Goal: Find contact information: Find contact information

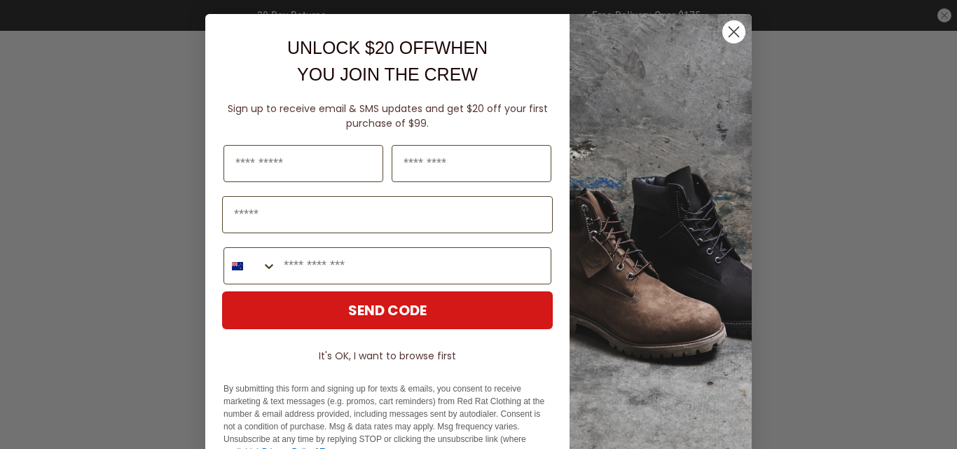
click at [732, 32] on circle "Close dialog" at bounding box center [733, 31] width 23 height 23
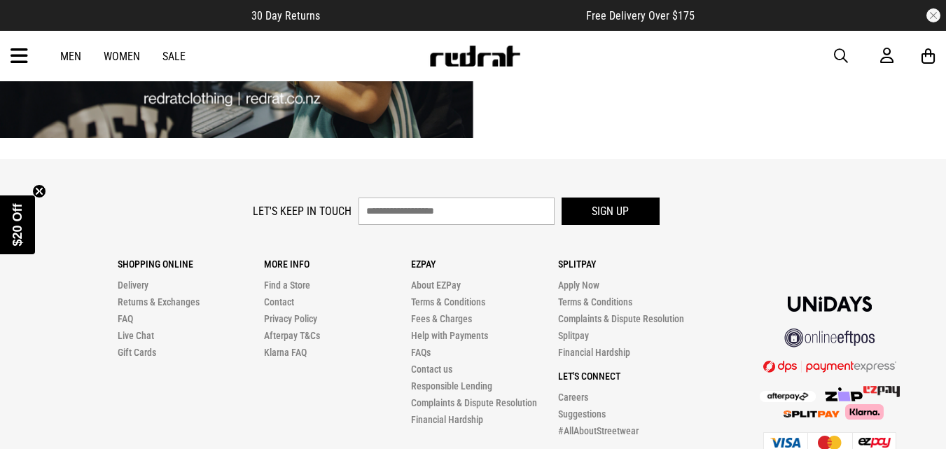
scroll to position [3800, 0]
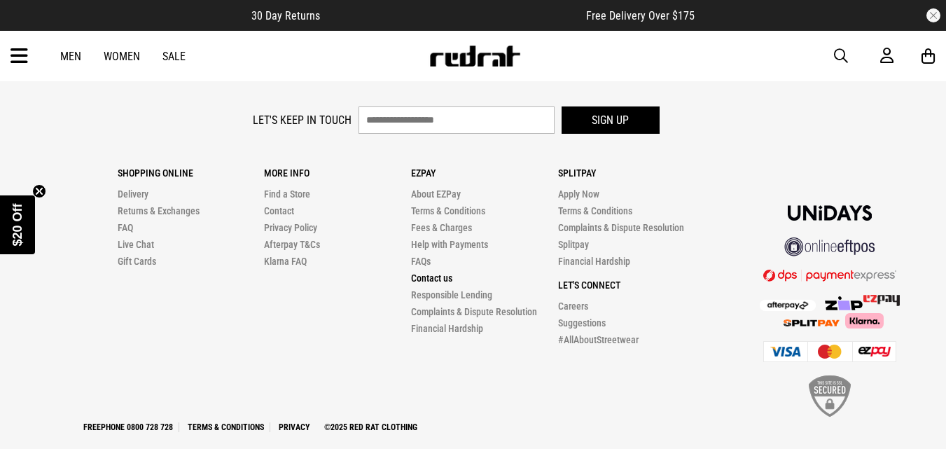
click at [430, 272] on link "Contact us" at bounding box center [431, 277] width 41 height 11
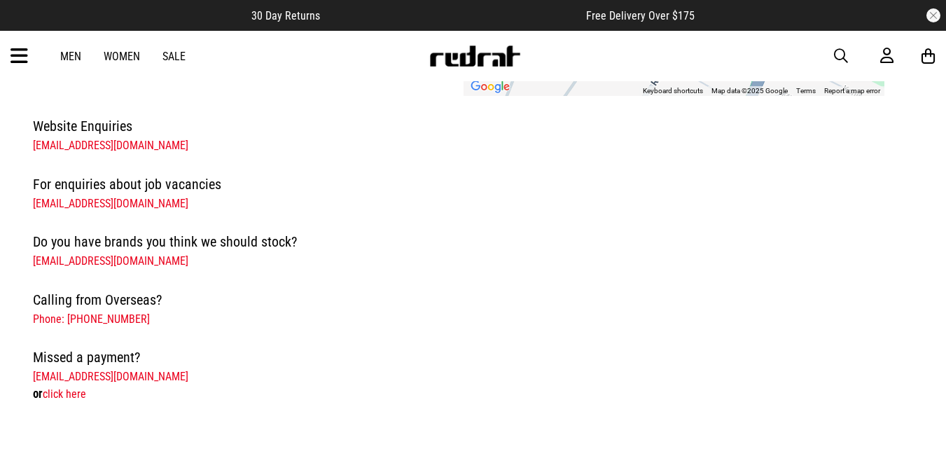
scroll to position [393, 0]
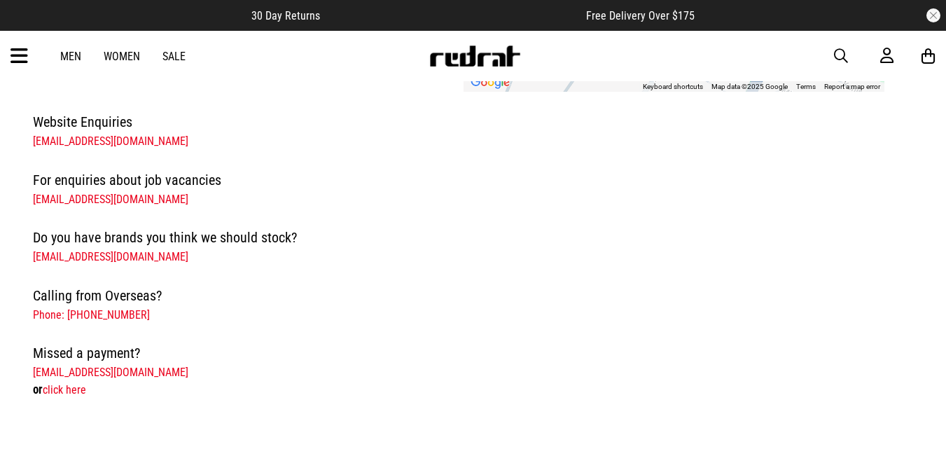
drag, startPoint x: 29, startPoint y: 254, endPoint x: 225, endPoint y: 254, distance: 196.1
click at [225, 254] on div "Website Enquiries hello@redrat.co.nz For enquiries about job vacancies jobs@red…" at bounding box center [459, 255] width 875 height 289
copy link "purchasing@redratclothing.co.nz"
click at [63, 53] on link "Men" at bounding box center [70, 56] width 21 height 13
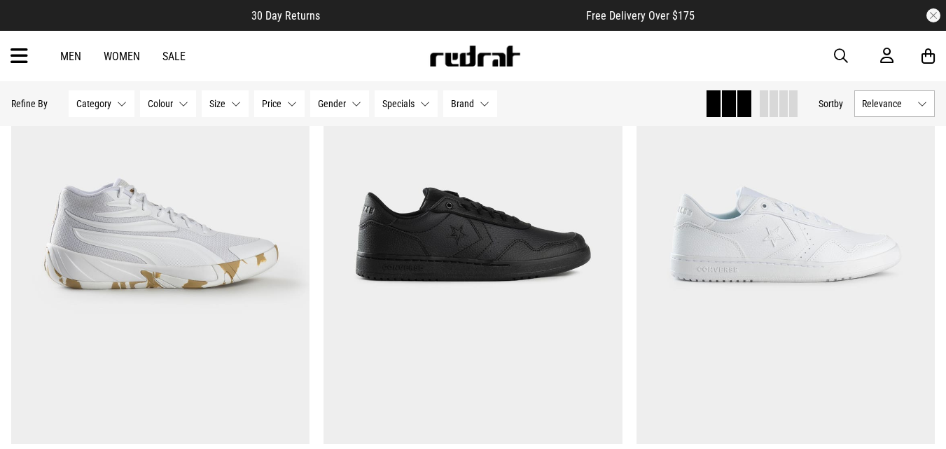
scroll to position [1334, 0]
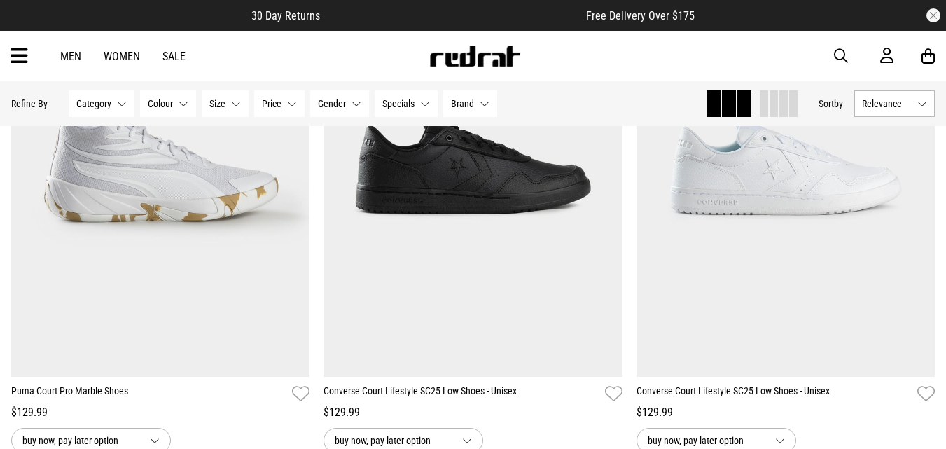
click at [131, 59] on link "Women" at bounding box center [122, 56] width 36 height 13
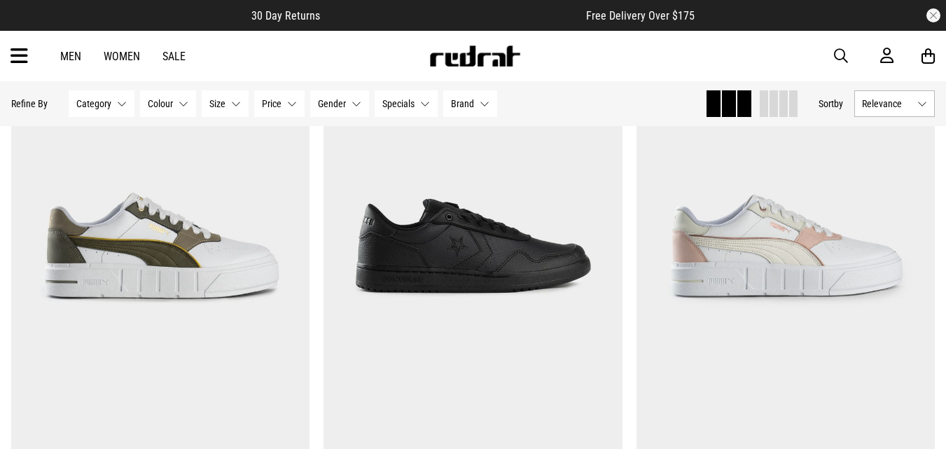
click at [62, 53] on link "Men" at bounding box center [70, 56] width 21 height 13
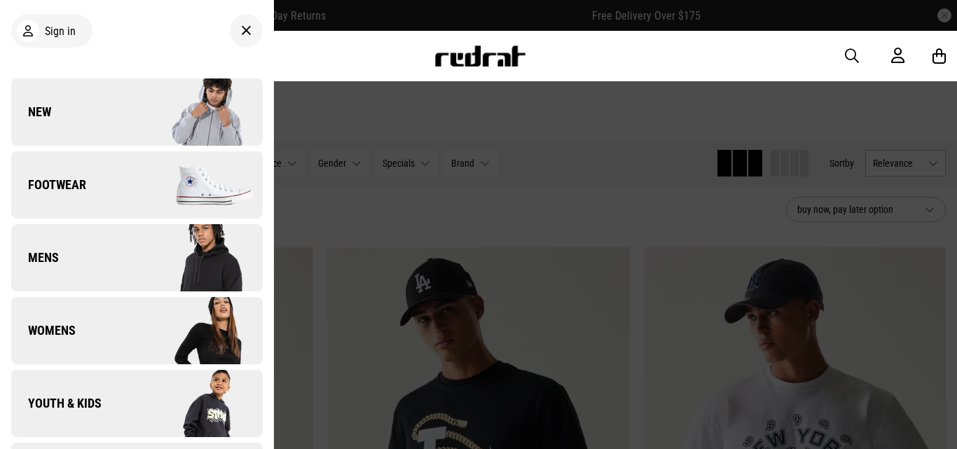
click at [422, 240] on div at bounding box center [478, 224] width 957 height 449
